Goal: Browse casually: Explore the website without a specific task or goal

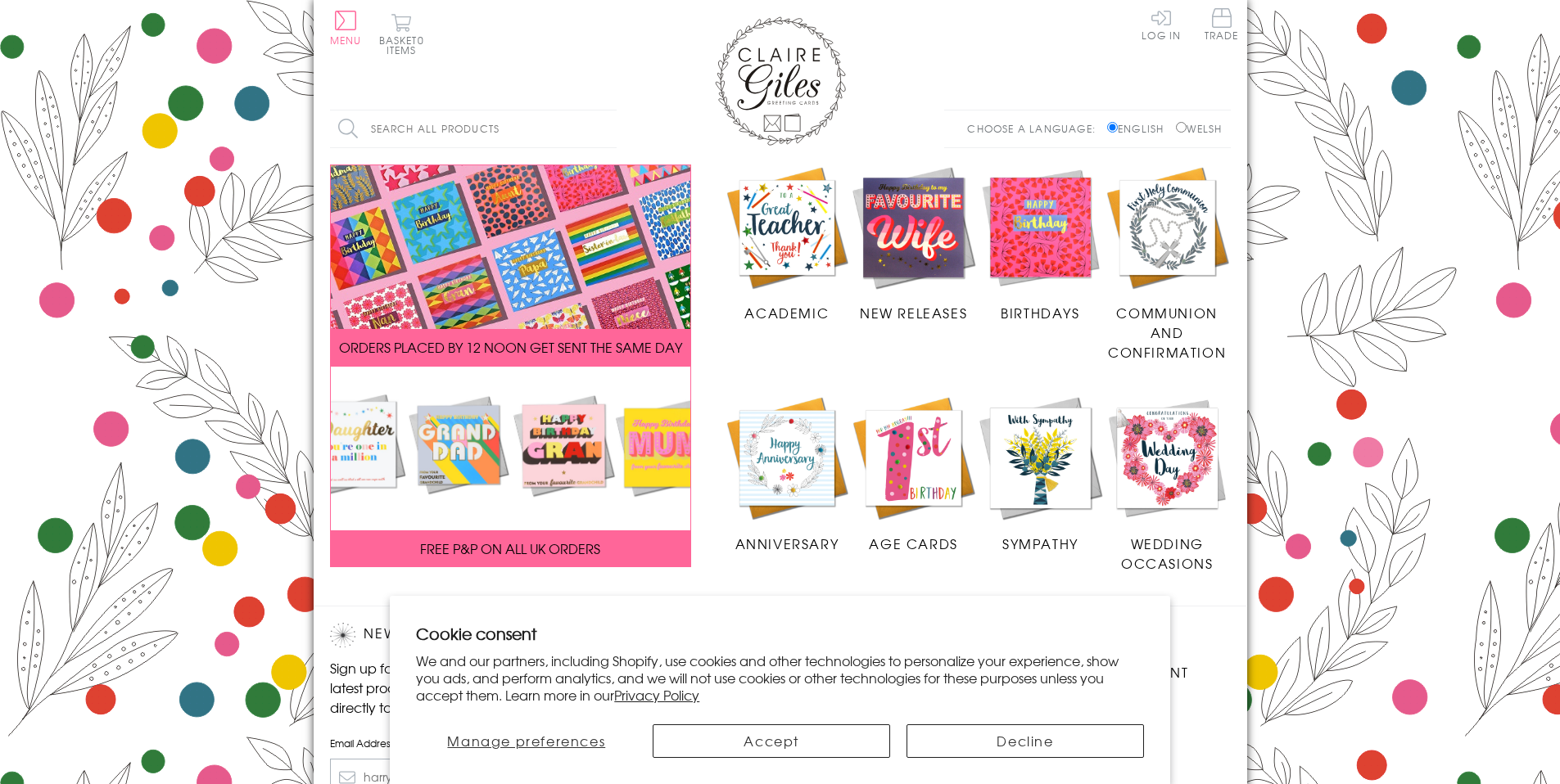
scroll to position [240, 0]
